Goal: Share content

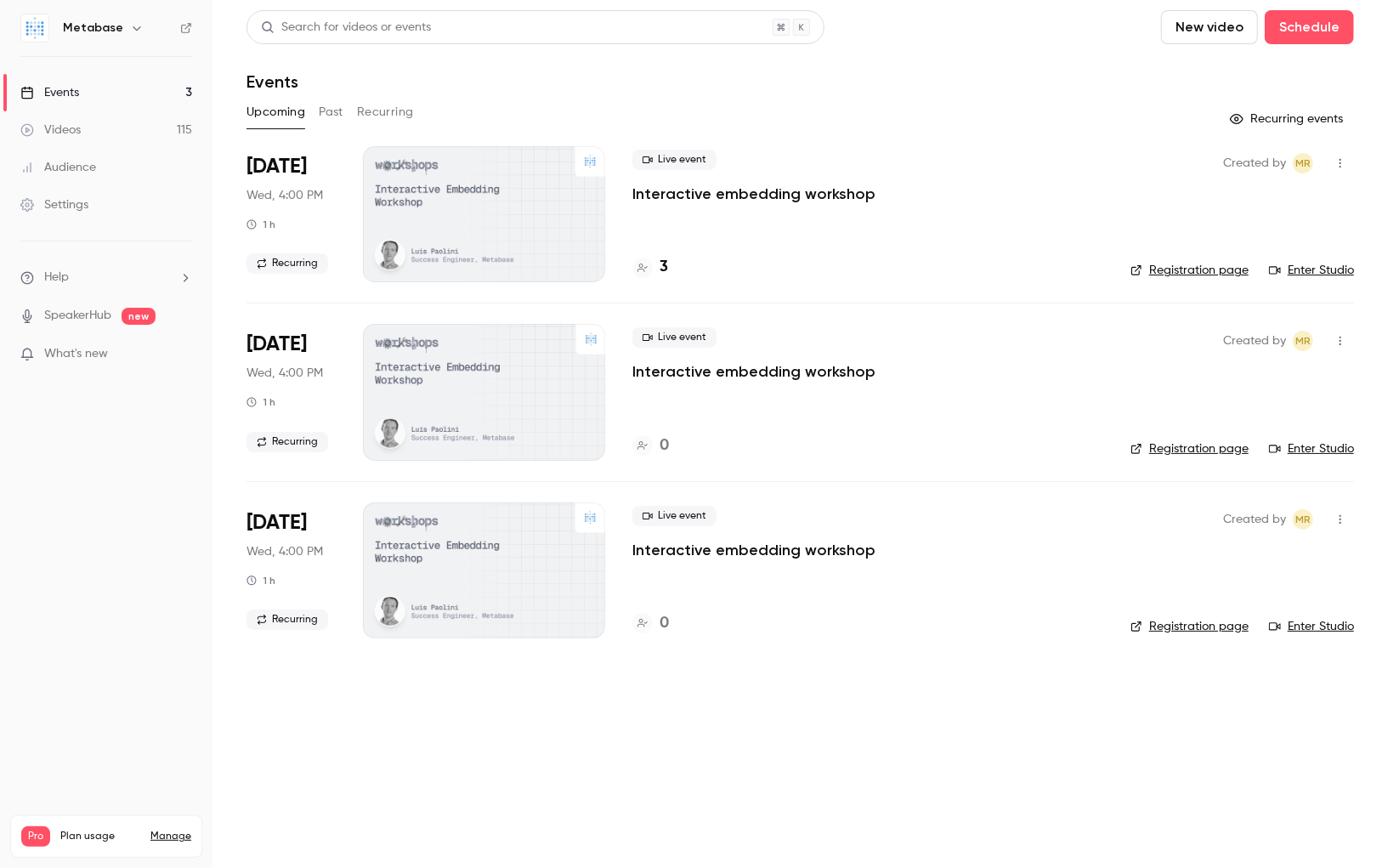
click at [389, 117] on button "Recurring" at bounding box center [386, 112] width 57 height 27
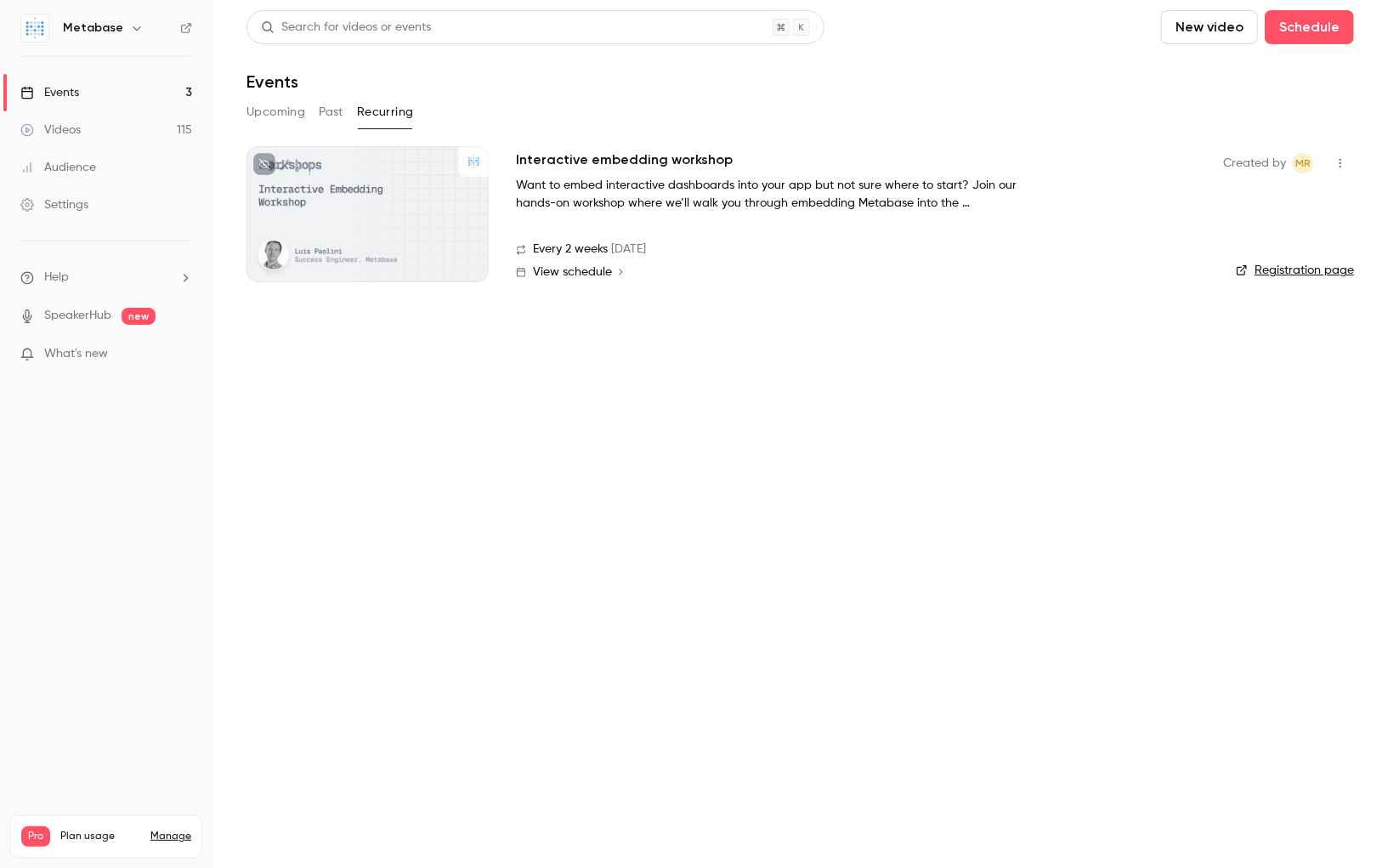
click at [1345, 167] on icon "button" at bounding box center [1341, 162] width 14 height 12
click at [1250, 207] on div "Share" at bounding box center [1276, 206] width 129 height 17
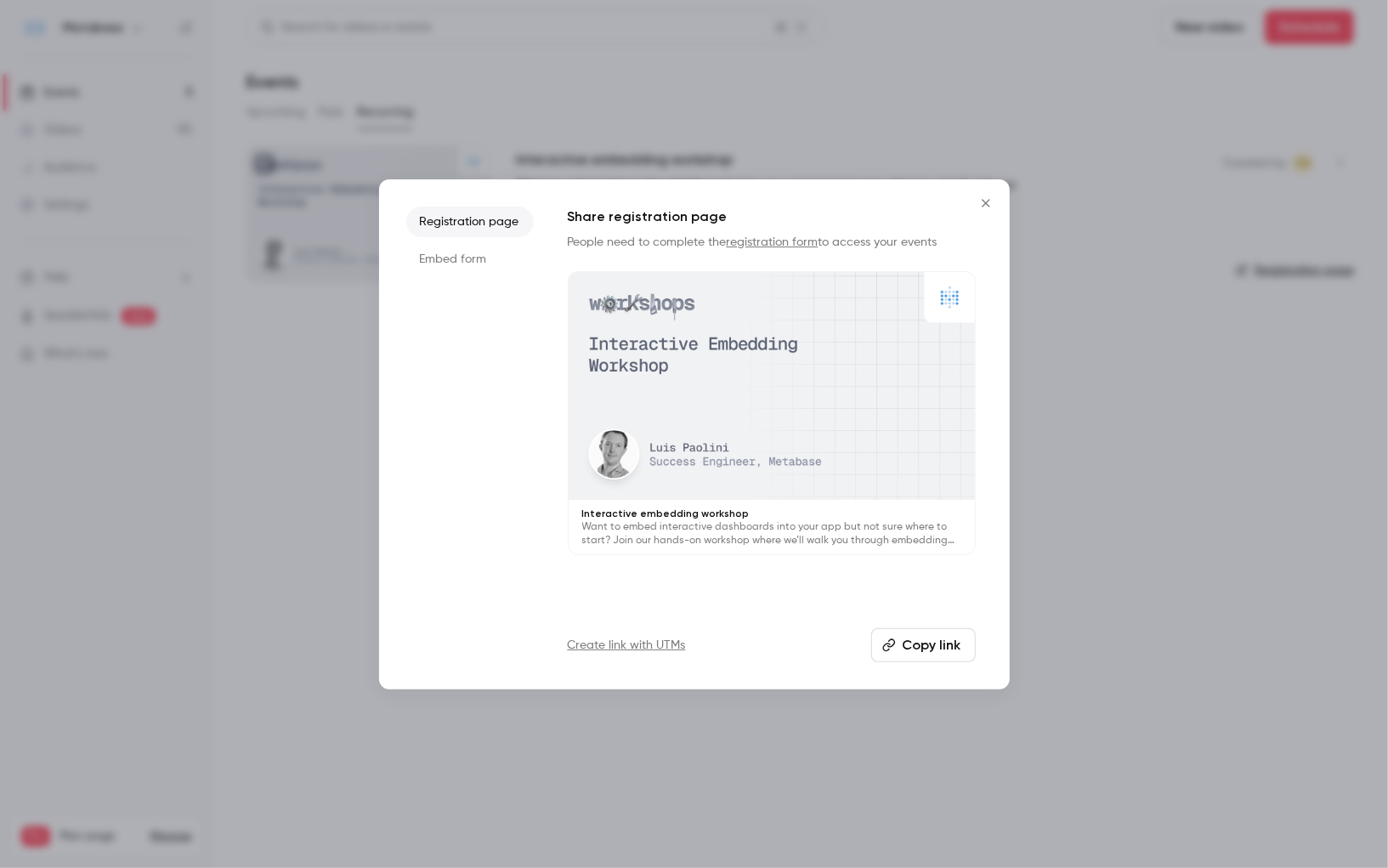
click at [483, 261] on li "Embed form" at bounding box center [471, 260] width 128 height 31
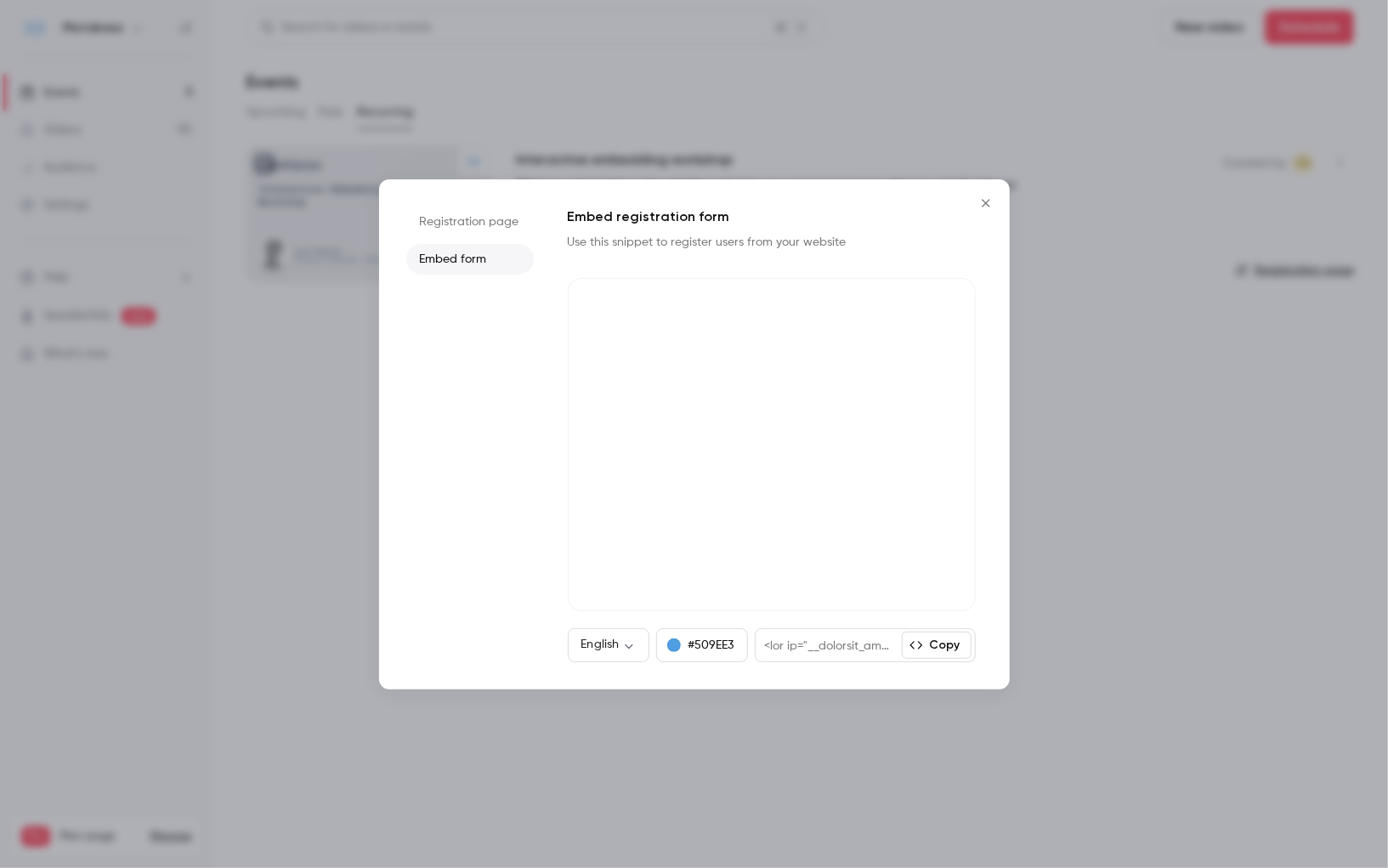
click at [953, 653] on button "Copy" at bounding box center [937, 646] width 69 height 27
click at [914, 646] on icon "button" at bounding box center [917, 645] width 14 height 14
click at [950, 641] on button "Copy" at bounding box center [937, 646] width 69 height 27
click at [0, 522] on div at bounding box center [694, 434] width 1388 height 868
